Goal: Task Accomplishment & Management: Manage account settings

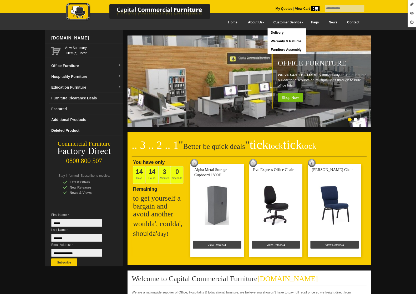
click at [280, 9] on link "My Quotes" at bounding box center [283, 9] width 17 height 4
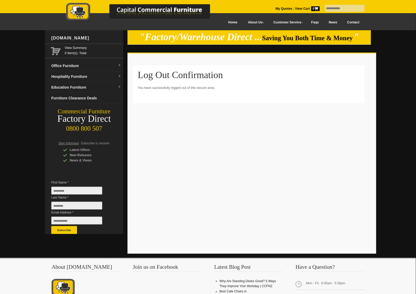
click at [275, 9] on link "My Quotes" at bounding box center [283, 9] width 17 height 4
